Goal: Information Seeking & Learning: Check status

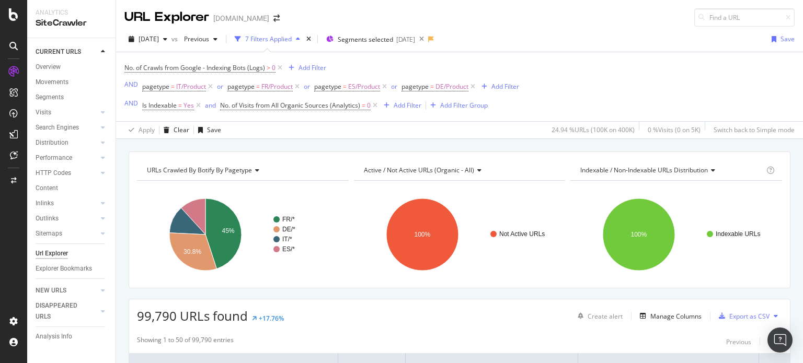
scroll to position [181, 0]
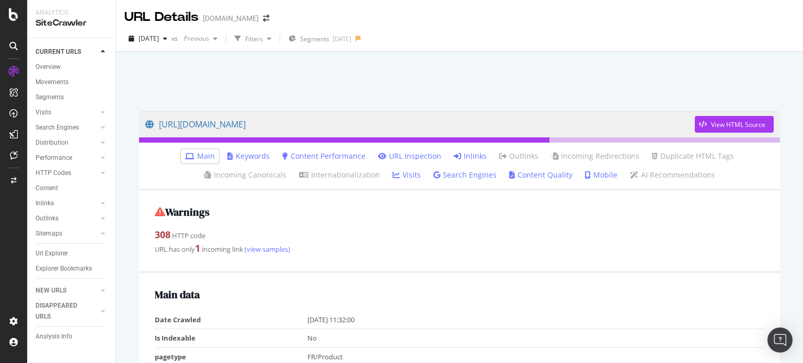
click at [468, 156] on link "Inlinks" at bounding box center [470, 156] width 33 height 10
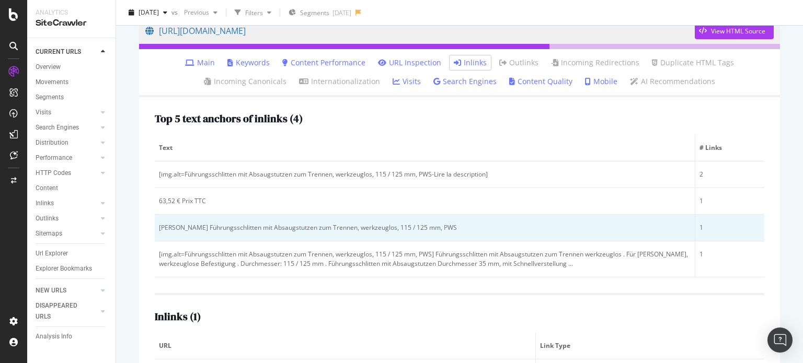
scroll to position [144, 0]
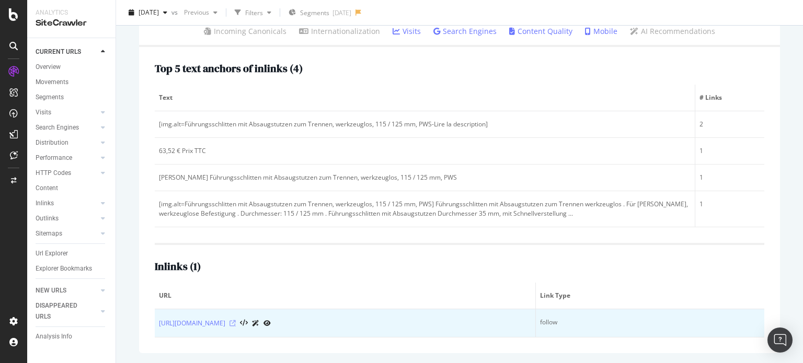
click at [236, 322] on icon at bounding box center [232, 323] width 6 height 6
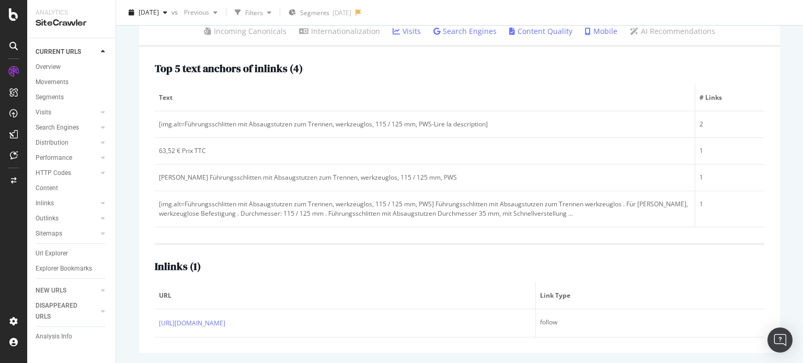
scroll to position [0, 0]
